Goal: Information Seeking & Learning: Learn about a topic

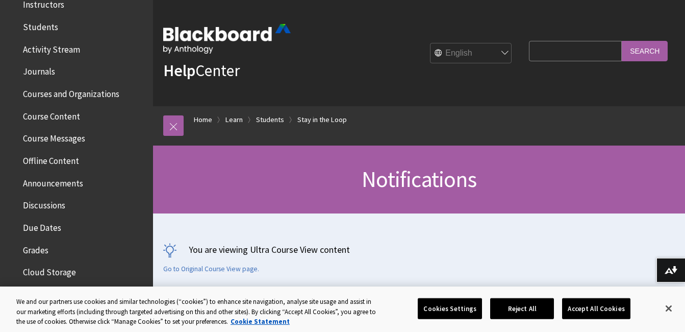
scroll to position [255, 0]
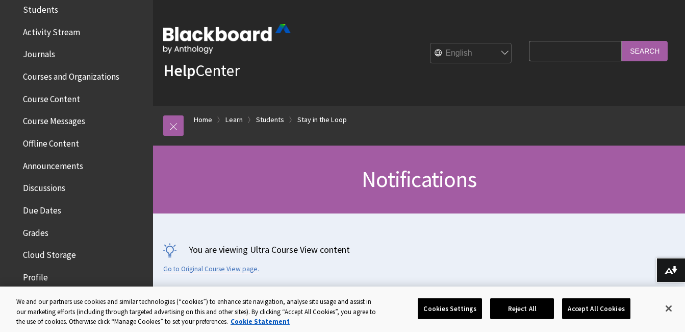
click at [67, 98] on span "Course Content" at bounding box center [51, 97] width 57 height 14
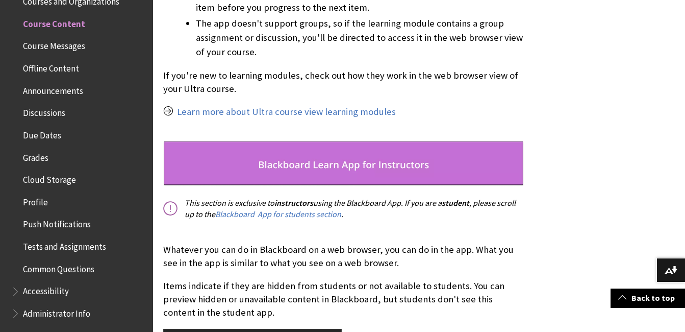
scroll to position [2143, 0]
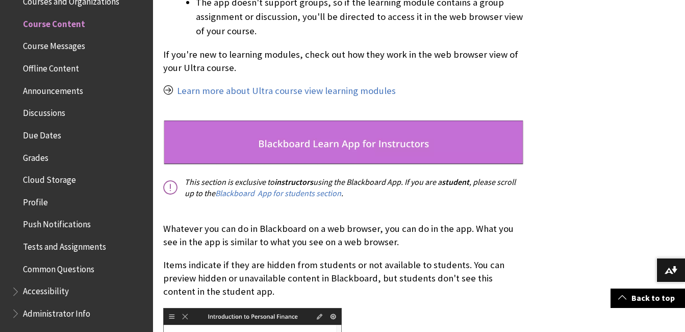
click at [312, 122] on img at bounding box center [343, 142] width 361 height 45
click at [278, 188] on link "Blackboard App for students section" at bounding box center [278, 193] width 126 height 11
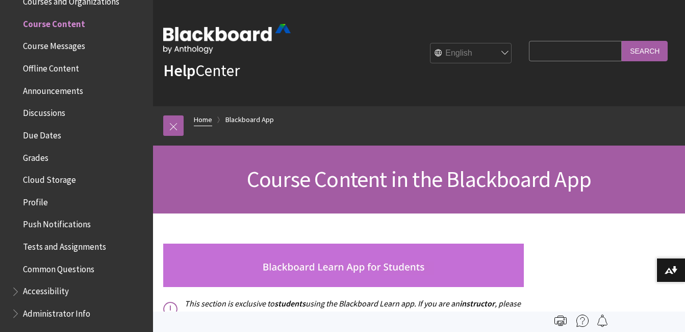
click at [200, 120] on link "Home" at bounding box center [203, 119] width 18 height 13
click at [250, 117] on link "Blackboard App" at bounding box center [249, 119] width 48 height 13
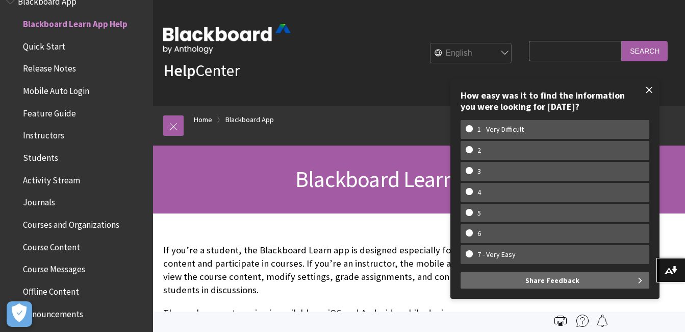
click at [654, 93] on span at bounding box center [649, 89] width 21 height 21
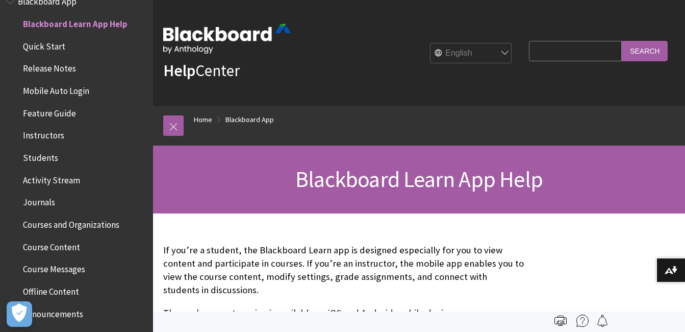
click at [61, 271] on span "Course Messages" at bounding box center [54, 268] width 62 height 14
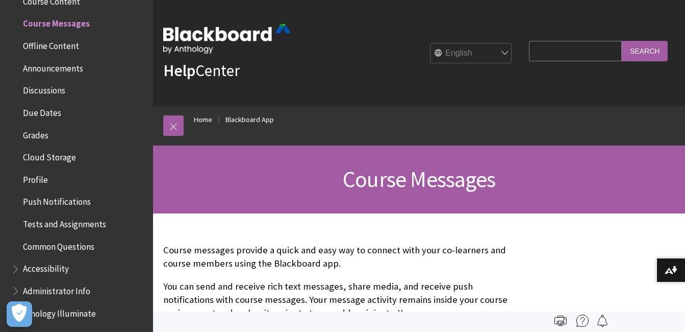
click at [637, 53] on input "Search" at bounding box center [645, 51] width 46 height 20
click at [532, 50] on input "Search Query" at bounding box center [575, 51] width 93 height 20
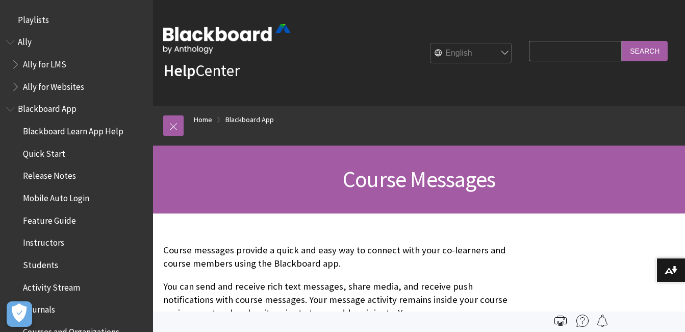
scroll to position [353, 0]
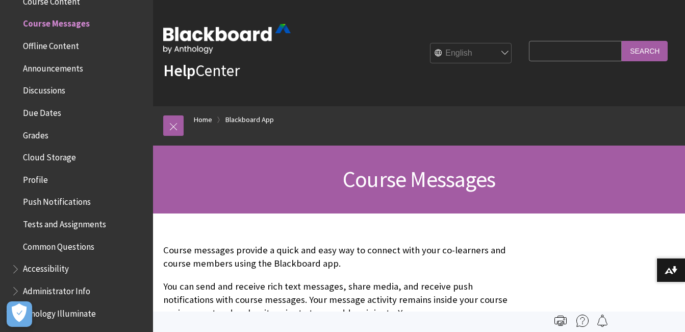
click at [558, 60] on input "Search Query" at bounding box center [575, 51] width 93 height 20
type input "i"
type input "h"
type input "HI4050 introduction to post research"
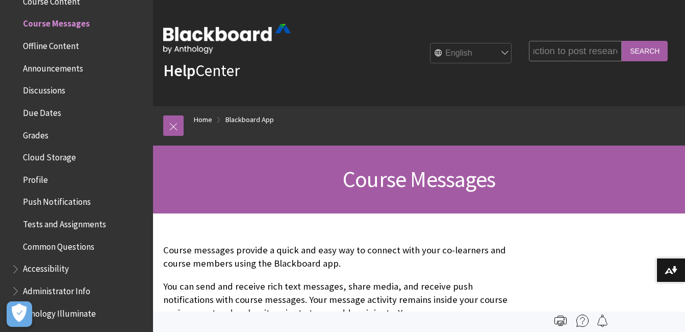
scroll to position [0, 0]
click at [638, 50] on input "Search" at bounding box center [645, 51] width 46 height 20
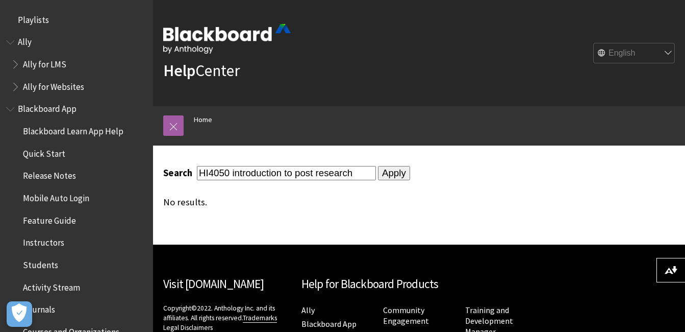
click at [392, 173] on input "Apply" at bounding box center [394, 173] width 32 height 14
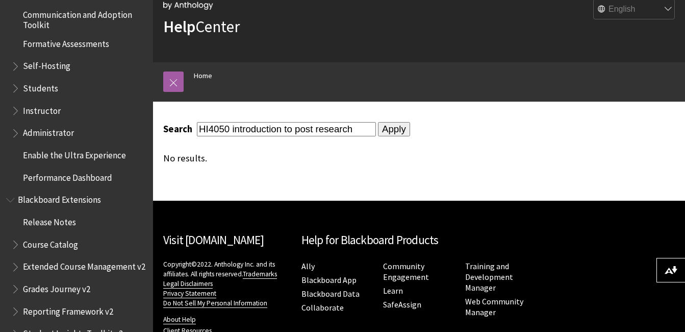
scroll to position [100, 0]
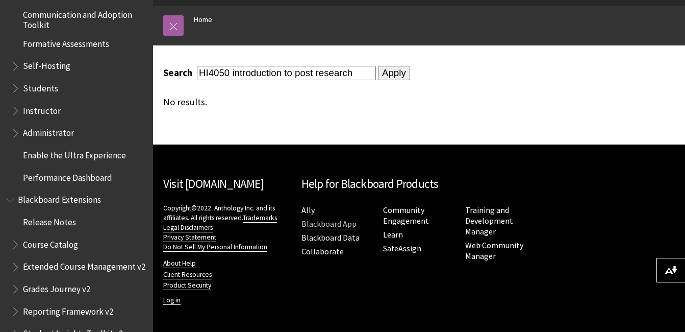
click at [333, 224] on link "Blackboard App" at bounding box center [329, 223] width 55 height 11
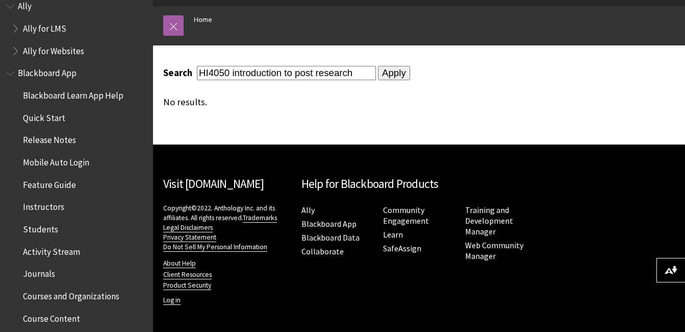
scroll to position [0, 0]
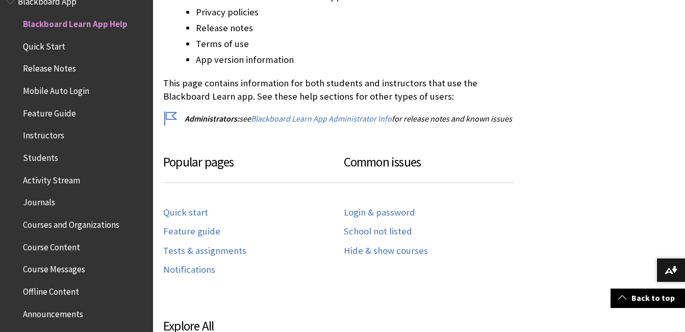
scroll to position [408, 0]
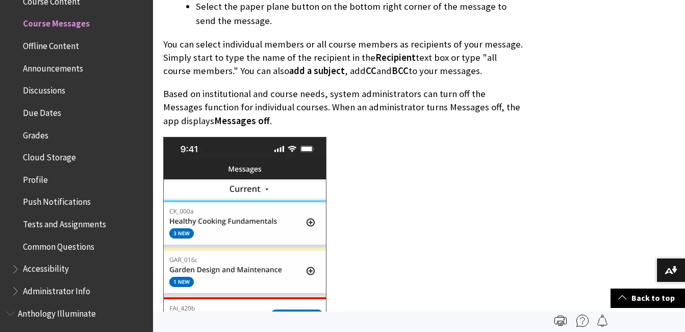
scroll to position [714, 0]
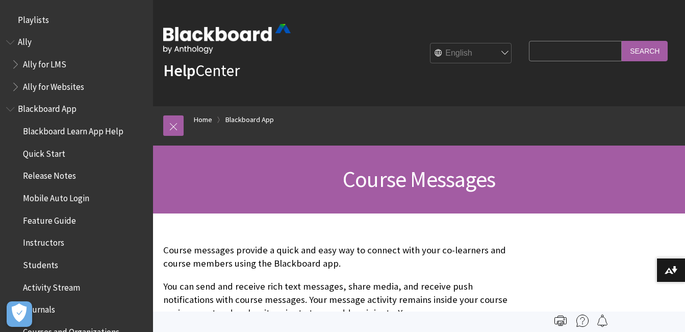
scroll to position [353, 0]
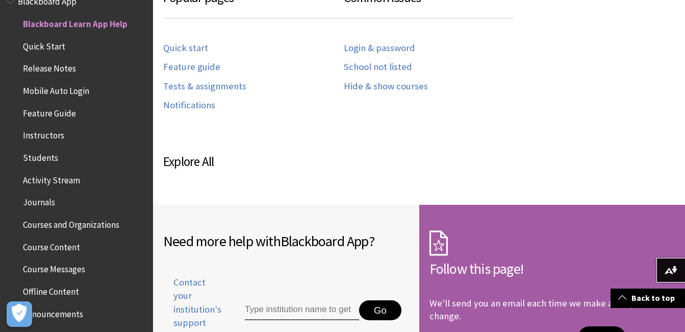
scroll to position [459, 0]
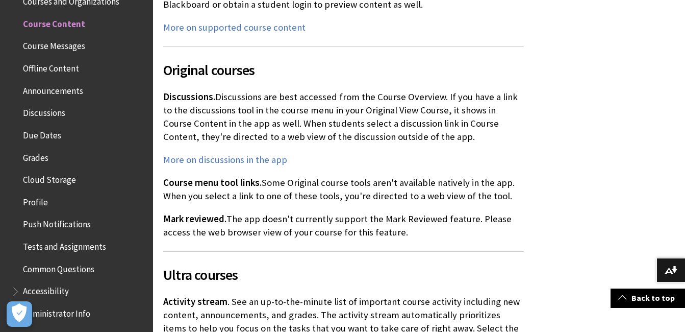
scroll to position [3087, 0]
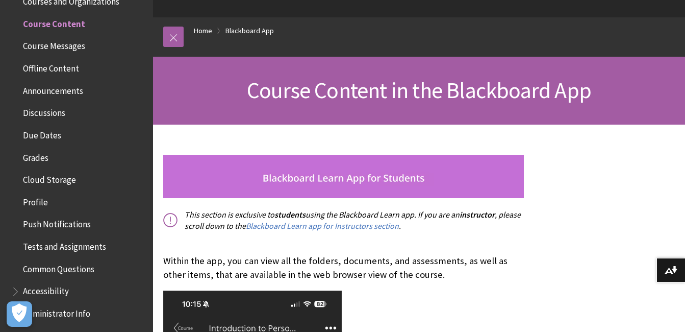
scroll to position [102, 0]
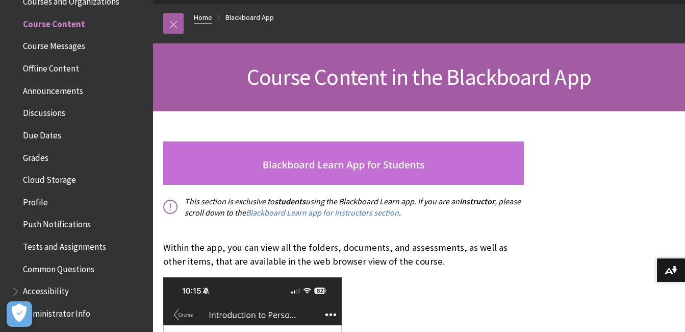
click at [201, 19] on link "Home" at bounding box center [203, 17] width 18 height 13
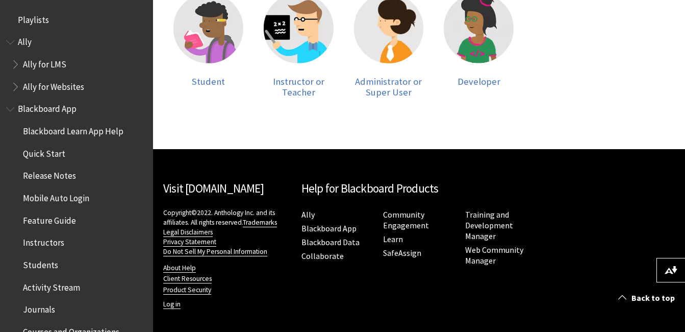
scroll to position [287, 0]
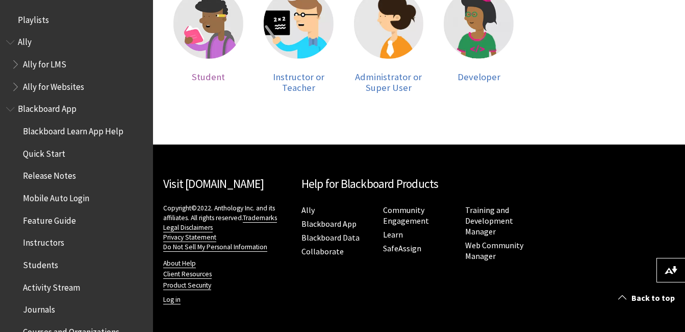
click at [208, 43] on img at bounding box center [208, 24] width 70 height 70
